Goal: Task Accomplishment & Management: Use online tool/utility

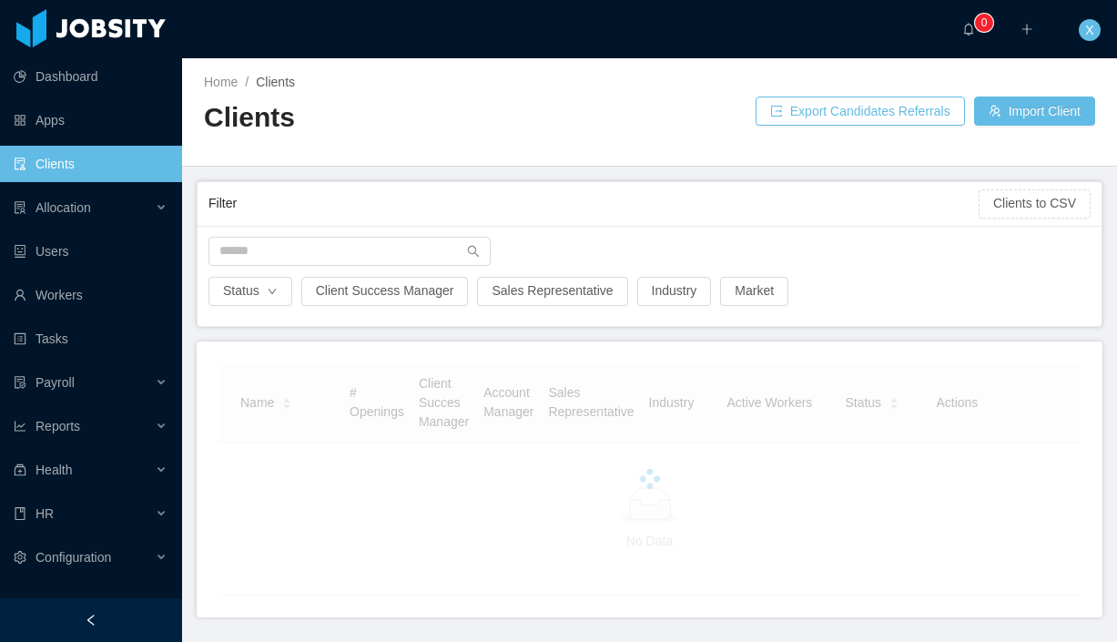
click at [69, 212] on span "Allocation" at bounding box center [64, 207] width 56 height 15
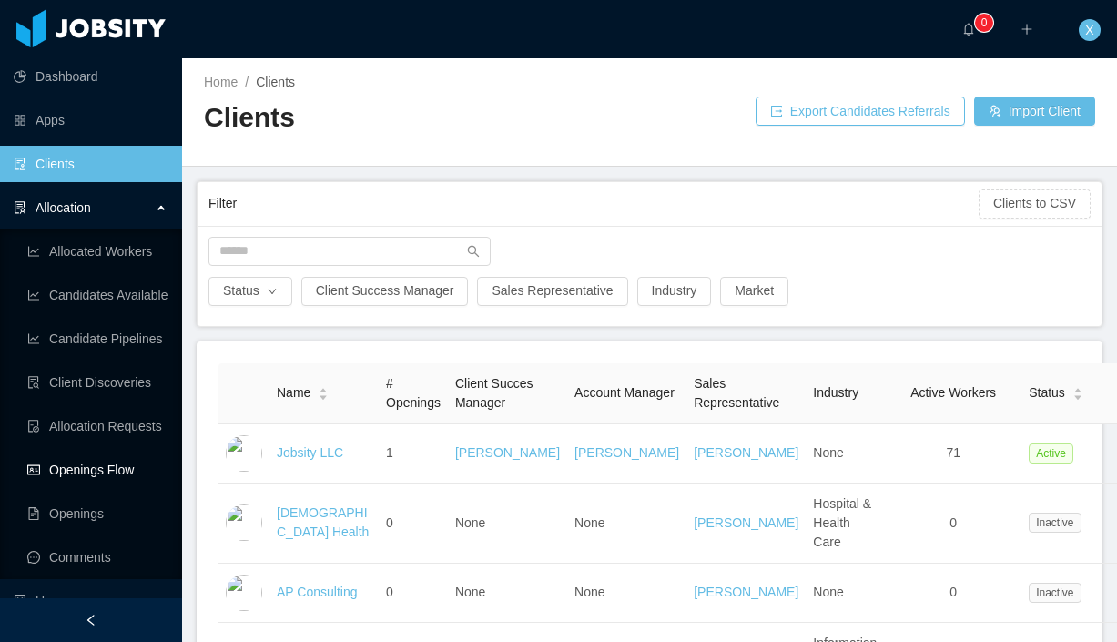
click at [83, 480] on link "Openings Flow" at bounding box center [97, 470] width 140 height 36
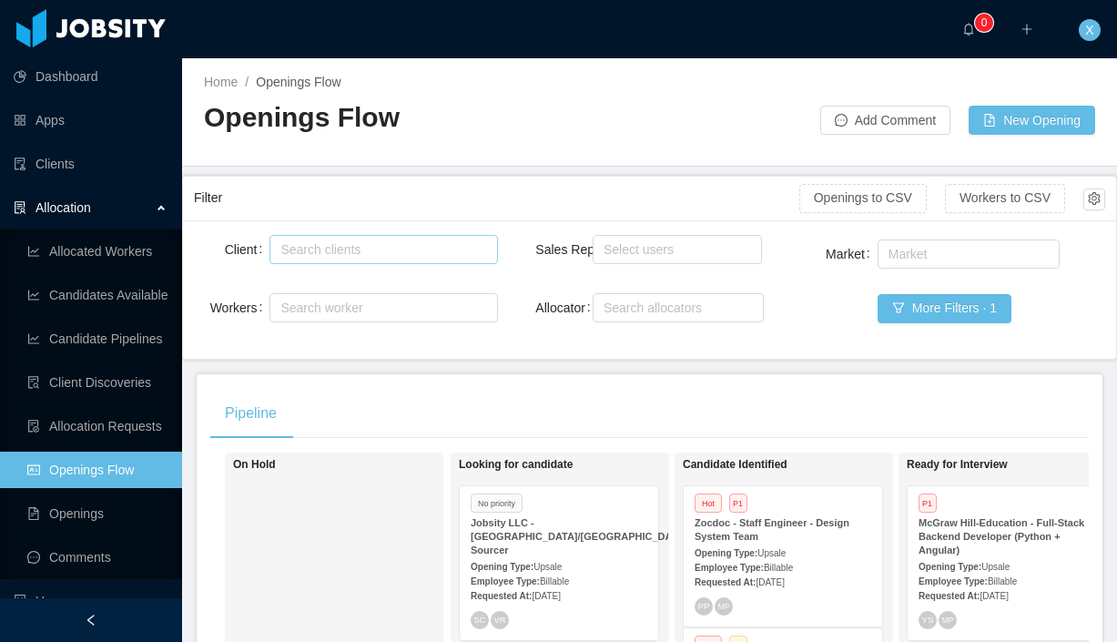
click at [327, 243] on div "Search clients" at bounding box center [379, 249] width 198 height 18
type input "******"
click at [343, 288] on li "McGraw-Hill Education" at bounding box center [384, 284] width 228 height 29
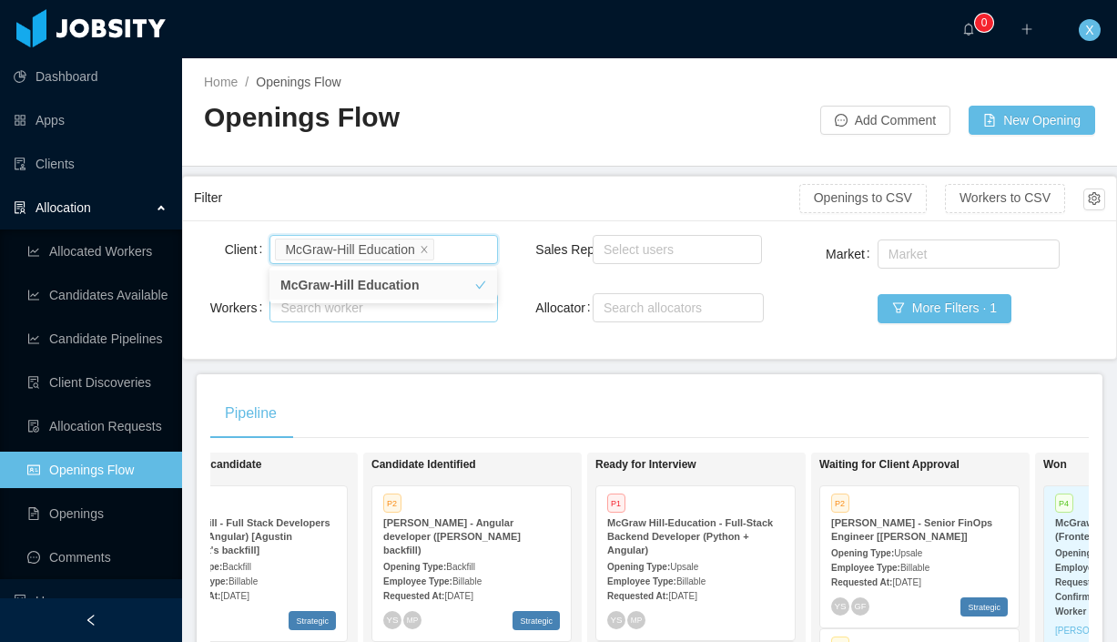
click at [418, 315] on div "Search worker" at bounding box center [374, 308] width 189 height 18
click at [366, 310] on div "Search worker" at bounding box center [374, 308] width 189 height 18
type input "**********"
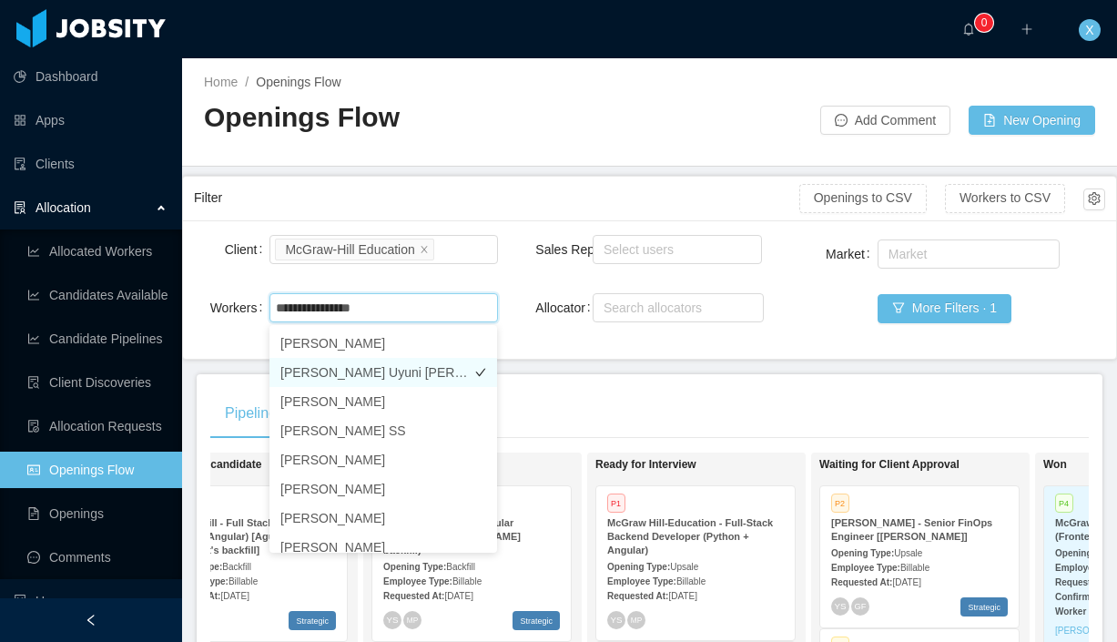
click at [308, 371] on li "[PERSON_NAME] Uyuni [PERSON_NAME]" at bounding box center [384, 372] width 228 height 29
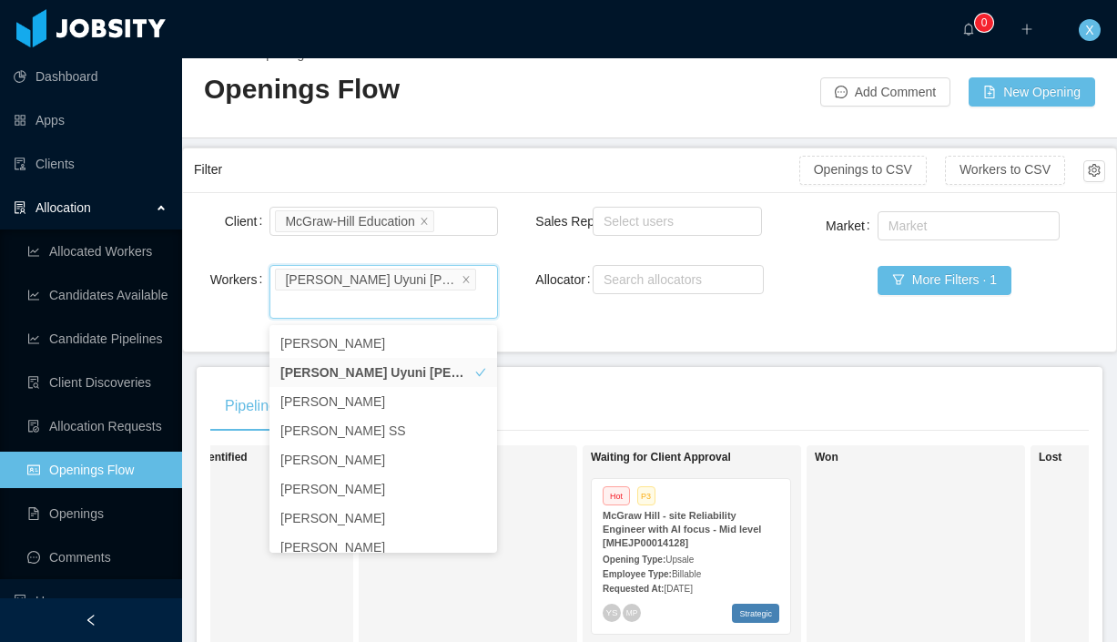
scroll to position [71, 0]
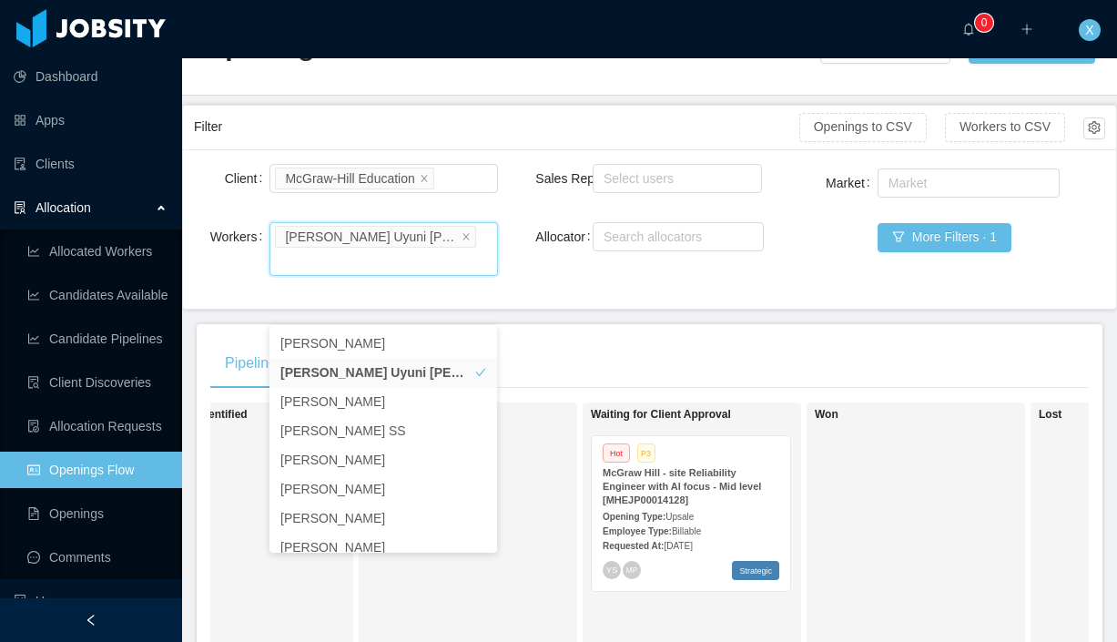
click at [761, 468] on strong "McGraw Hill - site Reliability Engineer with AI focus - Mid level [MHEJP0001412…" at bounding box center [682, 486] width 158 height 38
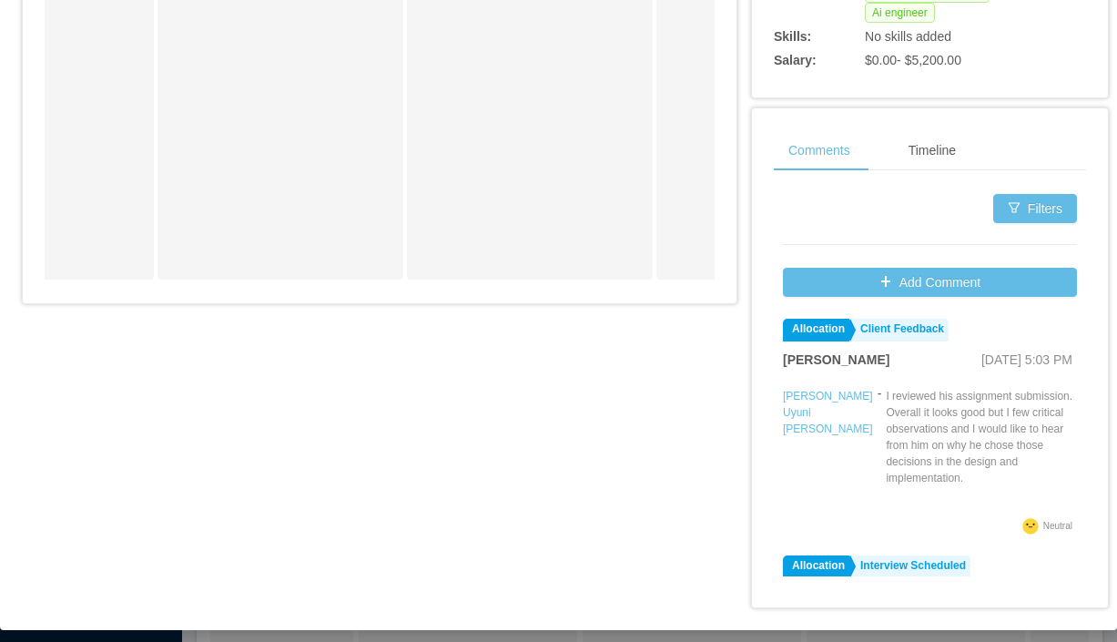
scroll to position [839, 0]
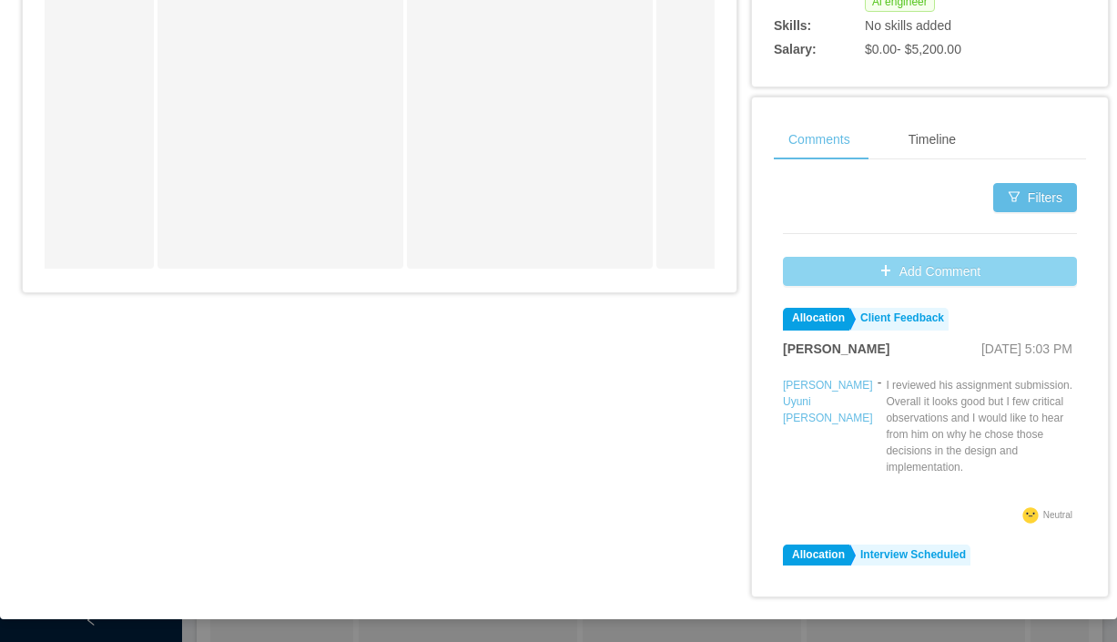
click at [888, 264] on button "Add Comment" at bounding box center [930, 271] width 294 height 29
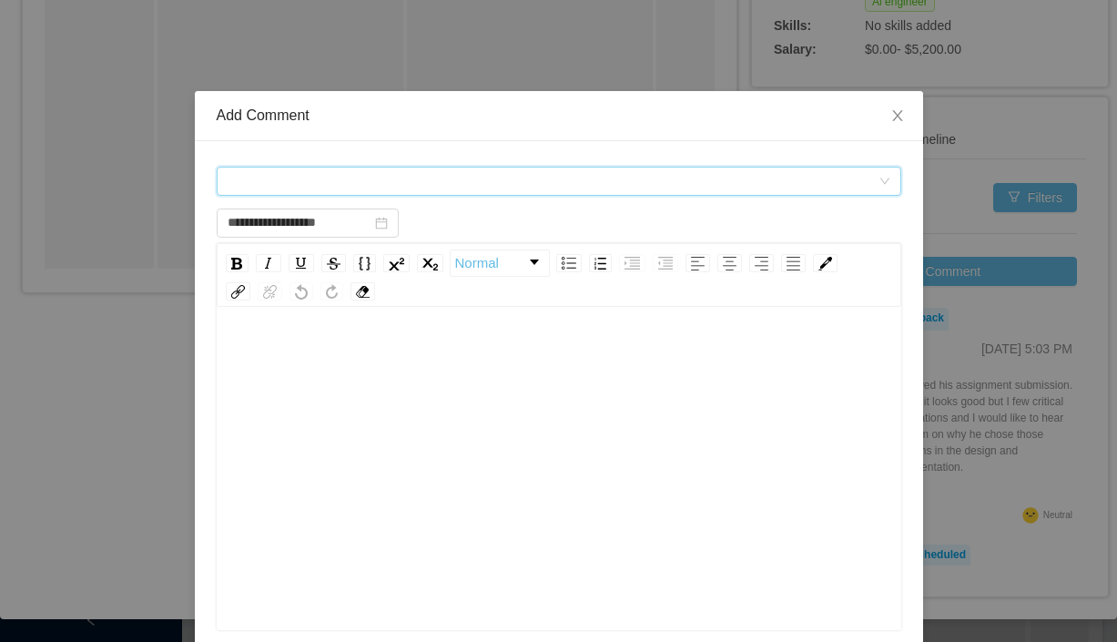
click at [529, 178] on div "Comment types" at bounding box center [553, 181] width 651 height 27
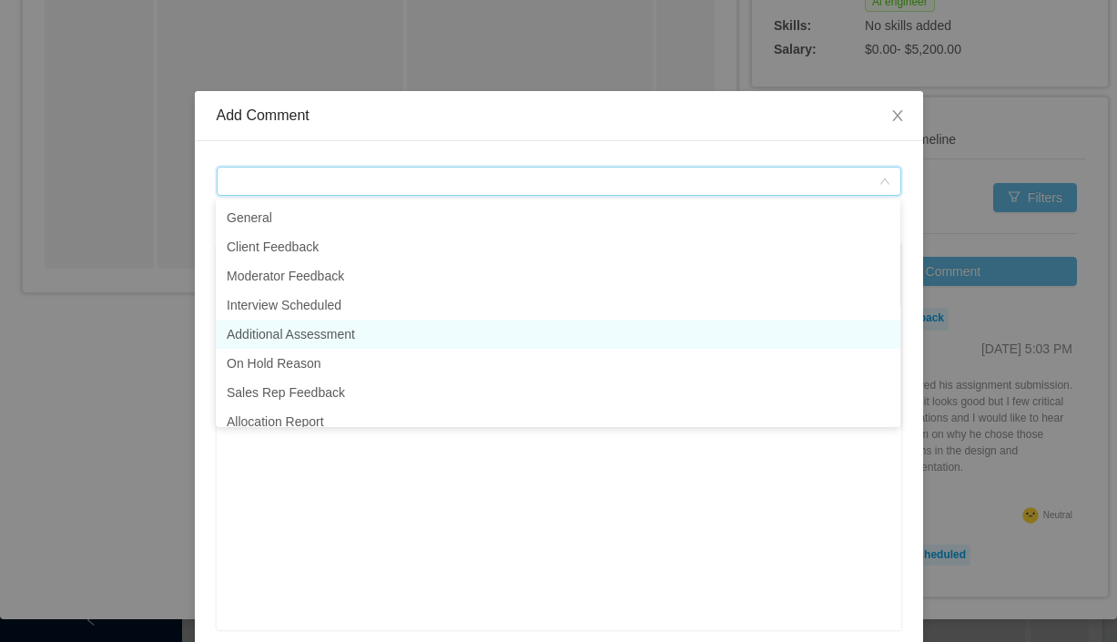
scroll to position [42, 0]
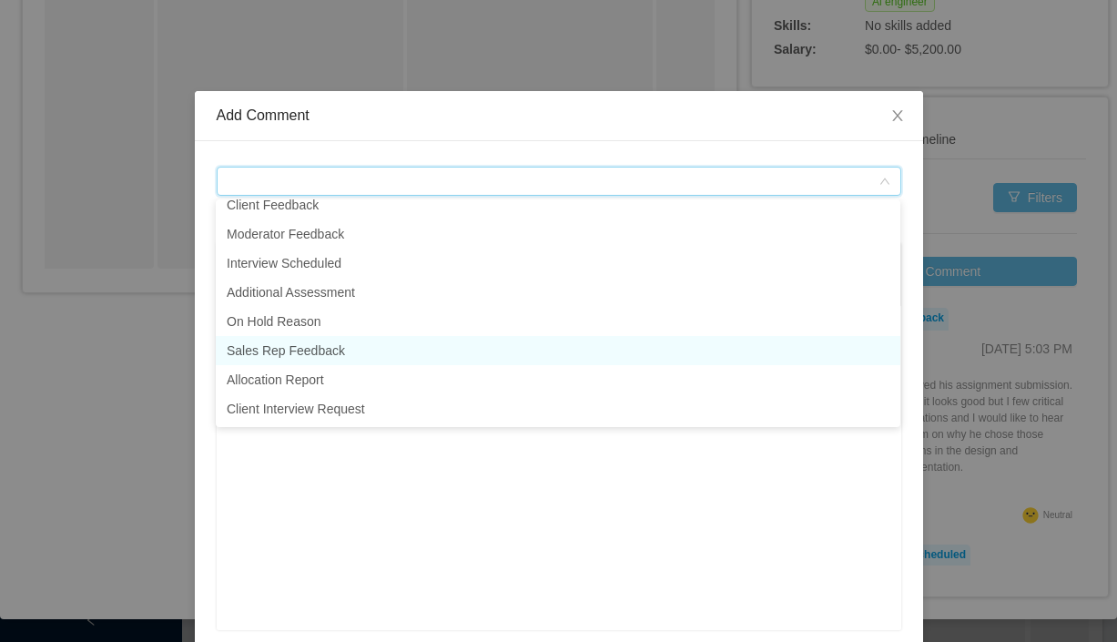
click at [278, 347] on li "Sales Rep Feedback" at bounding box center [558, 350] width 685 height 29
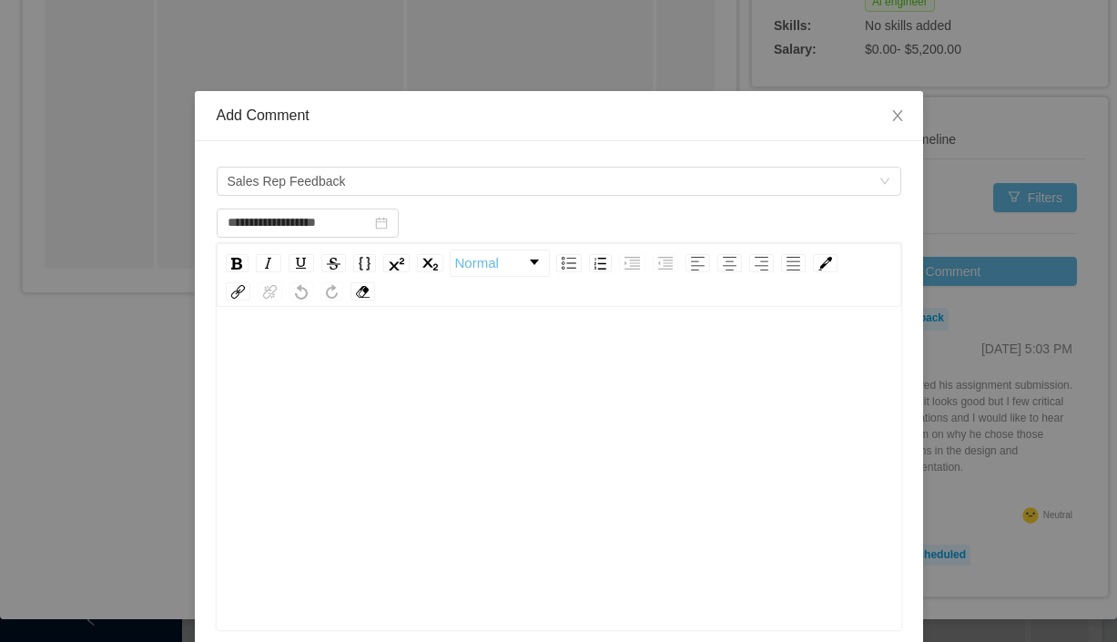
click at [266, 334] on div "rdw-wrapper" at bounding box center [559, 470] width 685 height 319
type input "**********"
click at [900, 113] on icon "icon: close" at bounding box center [897, 115] width 10 height 11
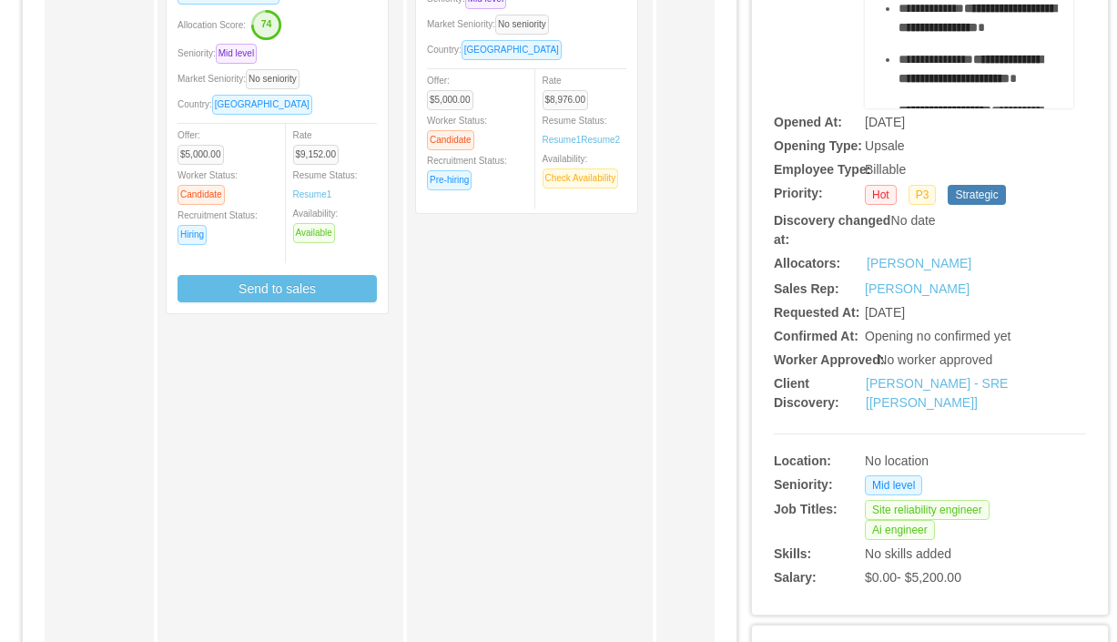
scroll to position [300, 0]
